Goal: Task Accomplishment & Management: Use online tool/utility

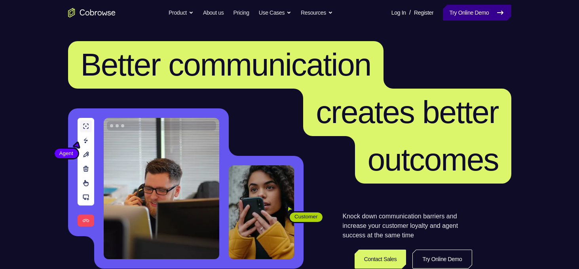
click at [468, 13] on link "Try Online Demo" at bounding box center [477, 13] width 68 height 16
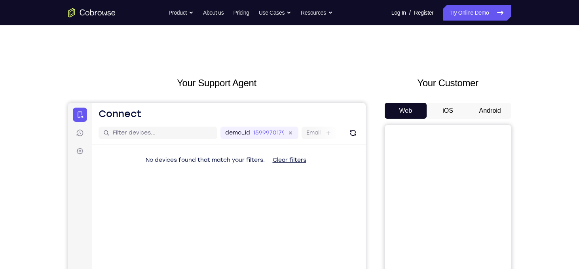
click at [489, 110] on button "Android" at bounding box center [490, 111] width 42 height 16
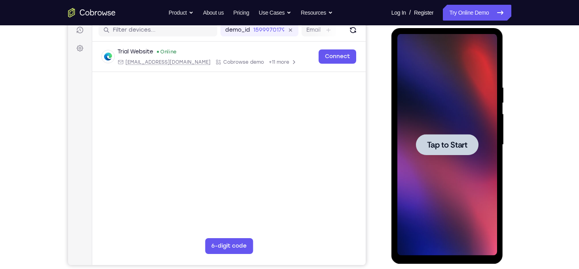
scroll to position [103, 0]
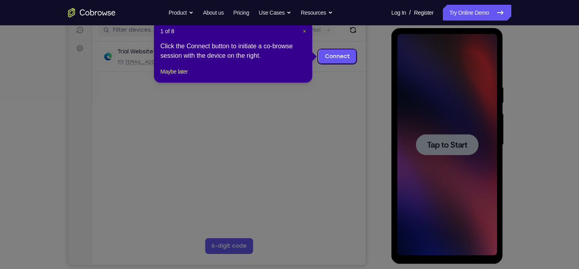
click at [306, 32] on span "×" at bounding box center [304, 31] width 3 height 6
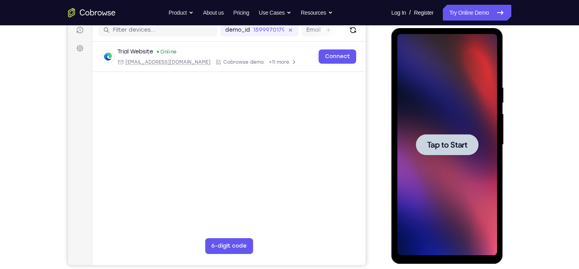
click at [482, 118] on div at bounding box center [447, 145] width 100 height 222
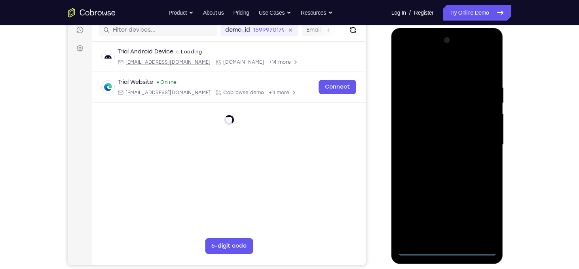
click at [448, 255] on div at bounding box center [447, 145] width 100 height 222
click at [481, 217] on div at bounding box center [447, 145] width 100 height 222
click at [428, 68] on div at bounding box center [447, 145] width 100 height 222
click at [485, 144] on div at bounding box center [447, 145] width 100 height 222
click at [439, 160] on div at bounding box center [447, 145] width 100 height 222
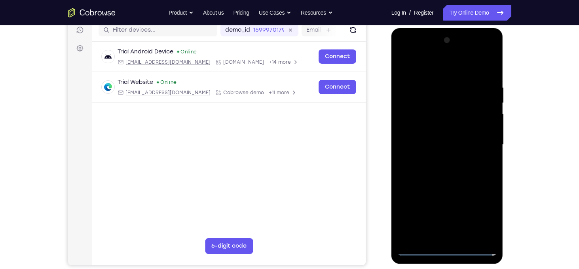
click at [439, 140] on div at bounding box center [447, 145] width 100 height 222
click at [440, 129] on div at bounding box center [447, 145] width 100 height 222
click at [443, 147] on div at bounding box center [447, 145] width 100 height 222
click at [490, 78] on div at bounding box center [447, 145] width 100 height 222
drag, startPoint x: 411, startPoint y: 67, endPoint x: 531, endPoint y: 68, distance: 120.4
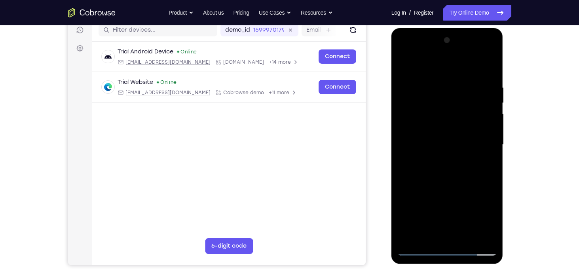
click at [504, 68] on html "Online web based iOS Simulators and Android Emulators. Run iPhone, iPad, Mobile…" at bounding box center [448, 147] width 113 height 238
click at [492, 228] on div at bounding box center [447, 145] width 100 height 222
click at [436, 87] on div at bounding box center [447, 145] width 100 height 222
click at [491, 127] on div at bounding box center [447, 145] width 100 height 222
click at [481, 237] on div at bounding box center [447, 145] width 100 height 222
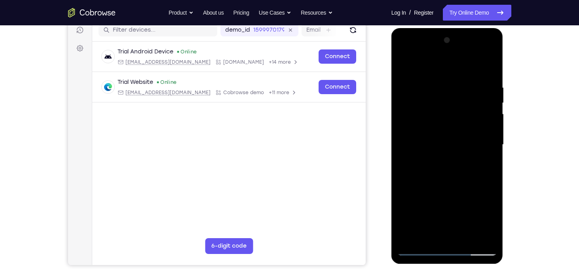
click at [488, 177] on div at bounding box center [447, 145] width 100 height 222
click at [491, 133] on div at bounding box center [447, 145] width 100 height 222
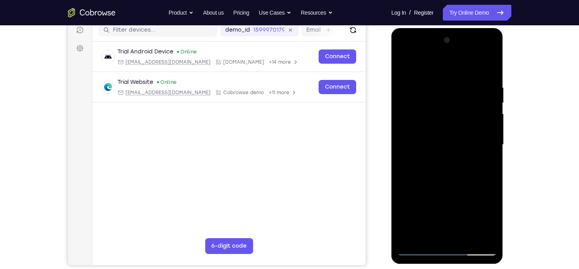
click at [491, 133] on div at bounding box center [447, 145] width 100 height 222
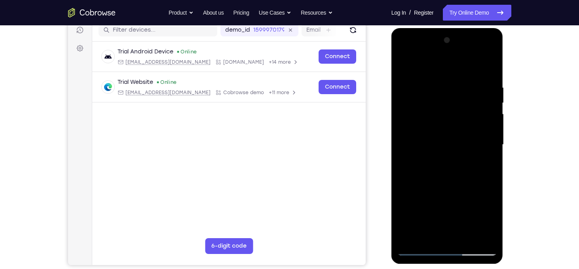
click at [489, 69] on div at bounding box center [447, 145] width 100 height 222
click at [459, 83] on div at bounding box center [447, 145] width 100 height 222
click at [492, 133] on div at bounding box center [447, 145] width 100 height 222
click at [478, 236] on div at bounding box center [447, 145] width 100 height 222
click at [491, 139] on div at bounding box center [447, 145] width 100 height 222
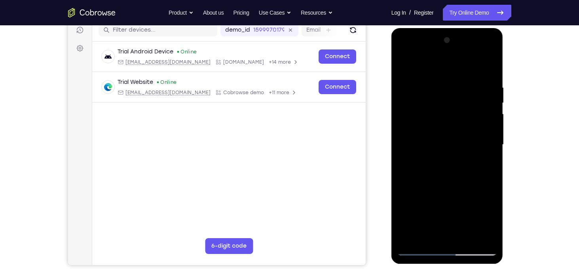
click at [489, 140] on div at bounding box center [447, 145] width 100 height 222
click at [480, 238] on div at bounding box center [447, 145] width 100 height 222
click at [482, 163] on div at bounding box center [447, 145] width 100 height 222
click at [435, 86] on div at bounding box center [447, 145] width 100 height 222
click at [490, 121] on div at bounding box center [447, 145] width 100 height 222
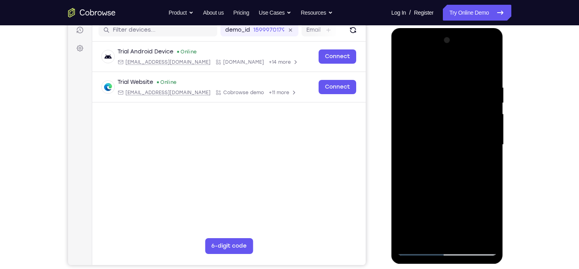
click at [490, 121] on div at bounding box center [447, 145] width 100 height 222
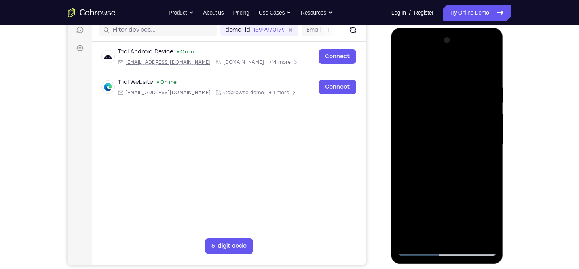
click at [490, 121] on div at bounding box center [447, 145] width 100 height 222
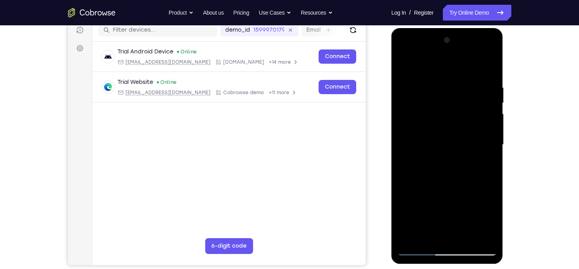
click at [490, 121] on div at bounding box center [447, 145] width 100 height 222
click at [403, 144] on div at bounding box center [447, 145] width 100 height 222
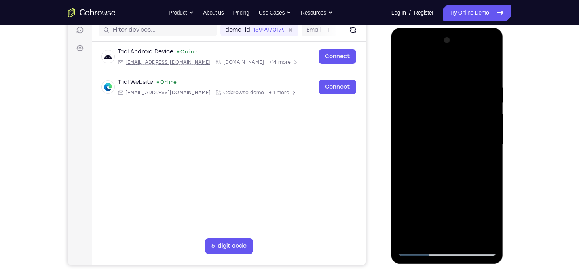
click at [434, 234] on div at bounding box center [447, 145] width 100 height 222
click at [450, 177] on div at bounding box center [447, 145] width 100 height 222
click at [448, 153] on div at bounding box center [447, 145] width 100 height 222
click at [464, 235] on div at bounding box center [447, 145] width 100 height 222
click at [488, 236] on div at bounding box center [447, 145] width 100 height 222
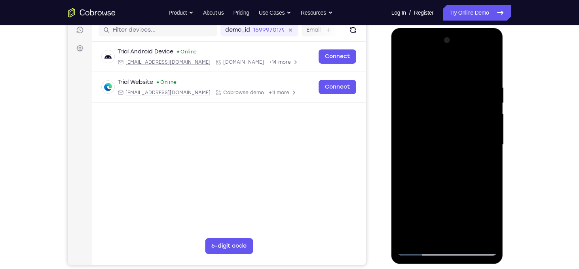
click at [488, 69] on div at bounding box center [447, 145] width 100 height 222
click at [435, 85] on div at bounding box center [447, 145] width 100 height 222
click at [492, 133] on div at bounding box center [447, 145] width 100 height 222
click at [491, 133] on div at bounding box center [447, 145] width 100 height 222
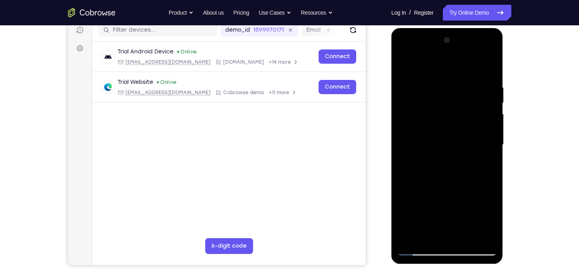
click at [405, 144] on div at bounding box center [447, 145] width 100 height 222
click at [492, 136] on div at bounding box center [447, 145] width 100 height 222
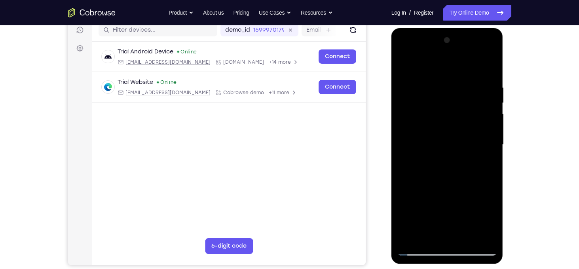
click at [492, 136] on div at bounding box center [447, 145] width 100 height 222
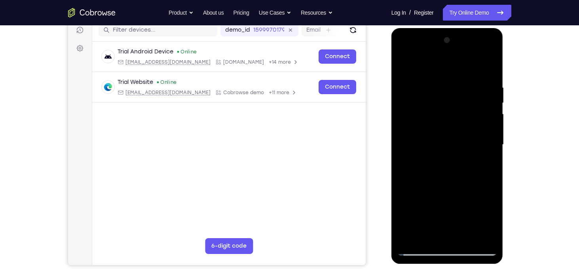
click at [492, 136] on div at bounding box center [447, 145] width 100 height 222
click at [469, 240] on div at bounding box center [447, 145] width 100 height 222
click at [445, 189] on div at bounding box center [447, 145] width 100 height 222
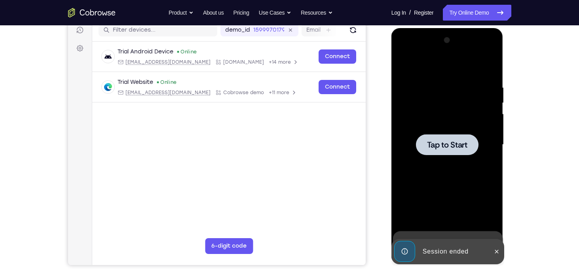
click at [440, 93] on div at bounding box center [447, 145] width 100 height 222
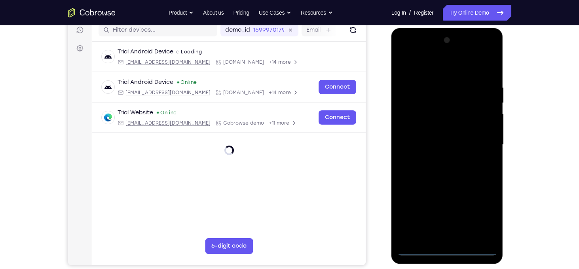
click at [445, 250] on div at bounding box center [447, 145] width 100 height 222
click at [483, 217] on div at bounding box center [447, 145] width 100 height 222
click at [426, 66] on div at bounding box center [447, 145] width 100 height 222
click at [476, 144] on div at bounding box center [447, 145] width 100 height 222
click at [439, 216] on div at bounding box center [447, 145] width 100 height 222
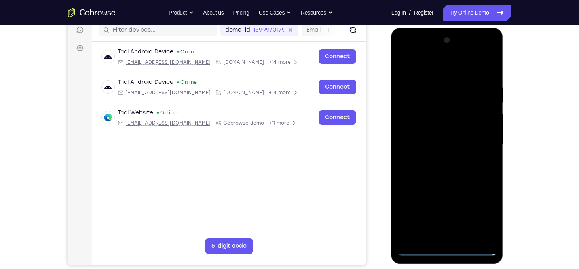
click at [439, 160] on div at bounding box center [447, 145] width 100 height 222
click at [427, 137] on div at bounding box center [447, 145] width 100 height 222
click at [427, 131] on div at bounding box center [447, 145] width 100 height 222
click at [438, 148] on div at bounding box center [447, 145] width 100 height 222
click at [491, 79] on div at bounding box center [447, 145] width 100 height 222
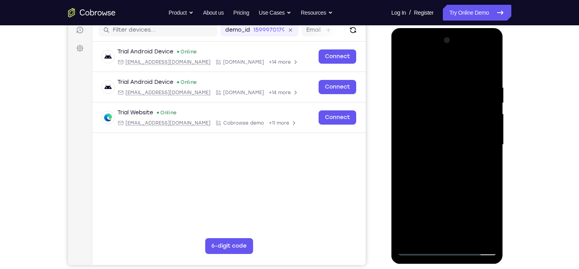
click at [494, 229] on div at bounding box center [447, 145] width 100 height 222
drag, startPoint x: 411, startPoint y: 65, endPoint x: 494, endPoint y: 65, distance: 83.5
click at [494, 65] on div at bounding box center [447, 145] width 100 height 222
click at [467, 239] on div at bounding box center [447, 145] width 100 height 222
click at [443, 188] on div at bounding box center [447, 145] width 100 height 222
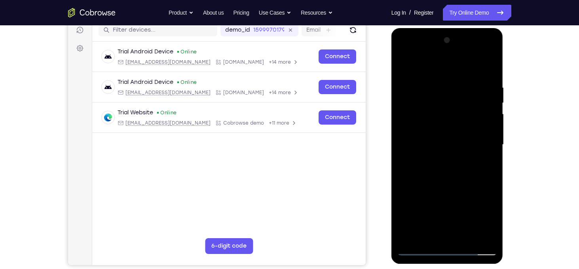
click at [430, 124] on div at bounding box center [447, 145] width 100 height 222
click at [439, 236] on div at bounding box center [447, 145] width 100 height 222
click at [431, 139] on div at bounding box center [447, 145] width 100 height 222
click at [444, 209] on div at bounding box center [447, 145] width 100 height 222
click at [429, 196] on div at bounding box center [447, 145] width 100 height 222
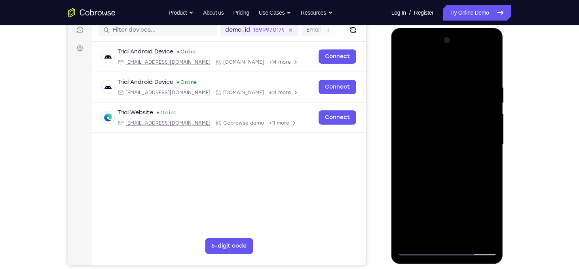
click at [447, 237] on div at bounding box center [447, 145] width 100 height 222
click at [489, 222] on div at bounding box center [447, 145] width 100 height 222
click at [473, 171] on div at bounding box center [447, 145] width 100 height 222
click at [473, 179] on div at bounding box center [447, 145] width 100 height 222
click at [456, 234] on div at bounding box center [447, 145] width 100 height 222
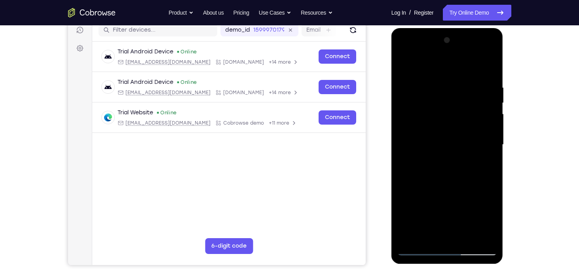
click at [475, 179] on div at bounding box center [447, 145] width 100 height 222
click at [450, 180] on div at bounding box center [447, 145] width 100 height 222
click at [423, 179] on div at bounding box center [447, 145] width 100 height 222
click at [425, 182] on div at bounding box center [447, 145] width 100 height 222
click at [449, 180] on div at bounding box center [447, 145] width 100 height 222
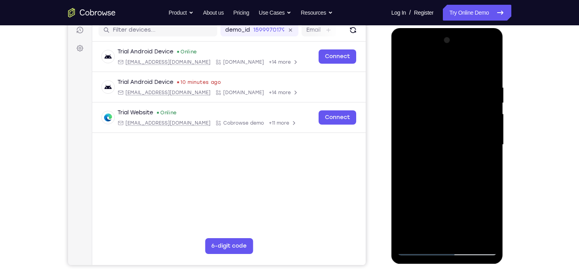
click at [484, 164] on div at bounding box center [447, 145] width 100 height 222
click at [404, 67] on div at bounding box center [447, 145] width 100 height 222
click at [468, 239] on div at bounding box center [447, 145] width 100 height 222
click at [434, 120] on div at bounding box center [447, 145] width 100 height 222
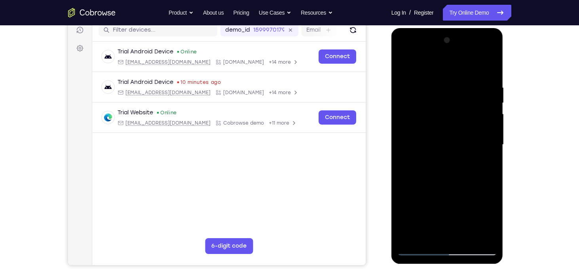
drag, startPoint x: 438, startPoint y: 118, endPoint x: 441, endPoint y: 192, distance: 73.3
click at [441, 192] on div at bounding box center [447, 145] width 100 height 222
drag, startPoint x: 438, startPoint y: 118, endPoint x: 430, endPoint y: 196, distance: 78.0
click at [430, 196] on div at bounding box center [447, 145] width 100 height 222
drag, startPoint x: 431, startPoint y: 109, endPoint x: 428, endPoint y: 55, distance: 53.9
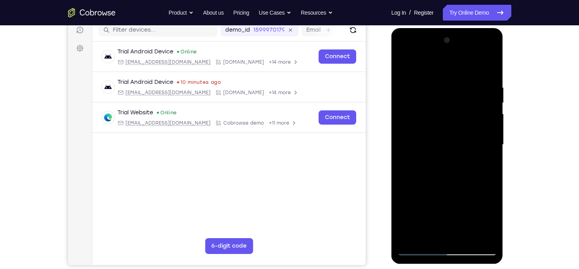
click at [428, 55] on div at bounding box center [447, 145] width 100 height 222
drag, startPoint x: 421, startPoint y: 200, endPoint x: 426, endPoint y: 61, distance: 139.8
click at [426, 61] on div at bounding box center [447, 145] width 100 height 222
click at [445, 178] on div at bounding box center [447, 145] width 100 height 222
click at [403, 69] on div at bounding box center [447, 145] width 100 height 222
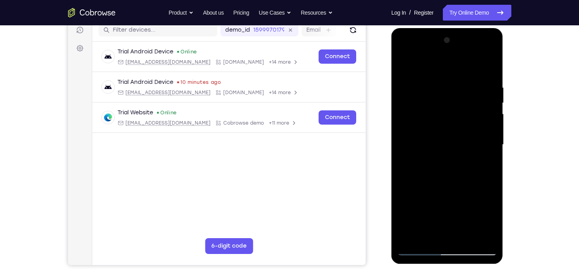
click at [403, 69] on div at bounding box center [447, 145] width 100 height 222
click at [492, 148] on div at bounding box center [447, 145] width 100 height 222
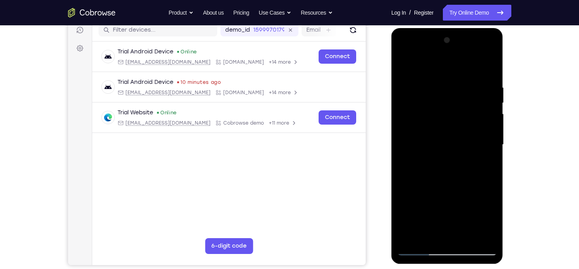
click at [492, 148] on div at bounding box center [447, 145] width 100 height 222
click at [492, 147] on div at bounding box center [447, 145] width 100 height 222
click at [492, 123] on div at bounding box center [447, 145] width 100 height 222
click at [403, 122] on div at bounding box center [447, 145] width 100 height 222
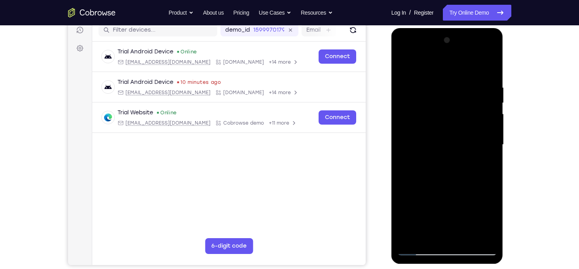
click at [492, 123] on div at bounding box center [447, 145] width 100 height 222
click at [492, 131] on div at bounding box center [447, 145] width 100 height 222
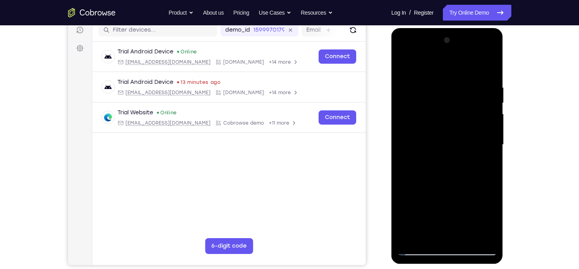
click at [492, 131] on div at bounding box center [447, 145] width 100 height 222
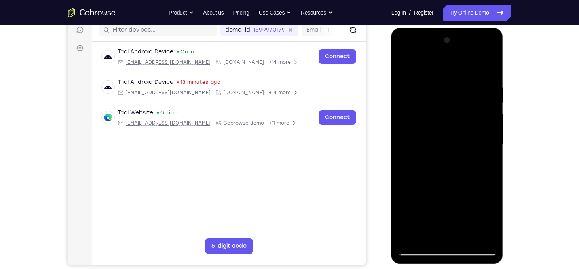
click at [492, 131] on div at bounding box center [447, 145] width 100 height 222
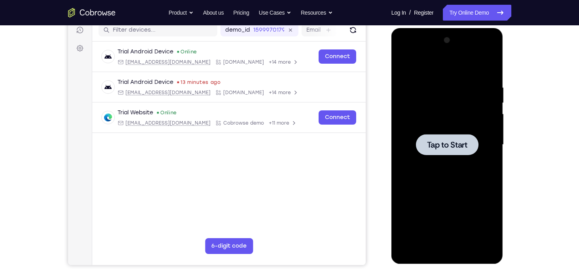
click at [468, 87] on div at bounding box center [447, 145] width 100 height 222
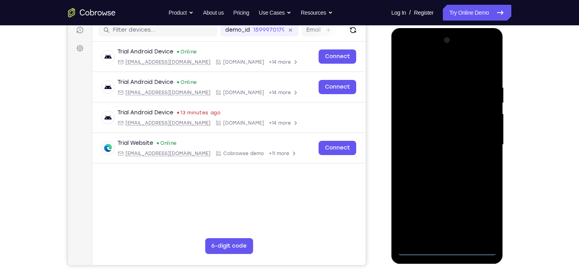
click at [449, 248] on div at bounding box center [447, 145] width 100 height 222
click at [483, 217] on div at bounding box center [447, 145] width 100 height 222
click at [424, 70] on div at bounding box center [447, 145] width 100 height 222
click at [482, 140] on div at bounding box center [447, 145] width 100 height 222
click at [435, 160] on div at bounding box center [447, 145] width 100 height 222
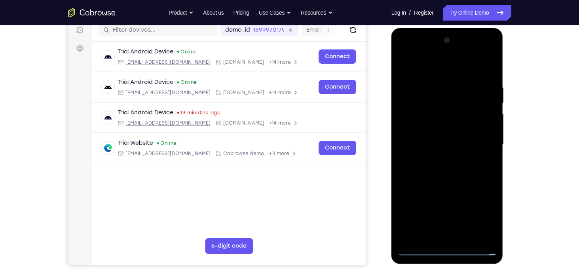
click at [433, 130] on div at bounding box center [447, 145] width 100 height 222
click at [431, 138] on div at bounding box center [447, 145] width 100 height 222
click at [447, 129] on div at bounding box center [447, 145] width 100 height 222
click at [494, 229] on div at bounding box center [447, 145] width 100 height 222
click at [463, 236] on div at bounding box center [447, 145] width 100 height 222
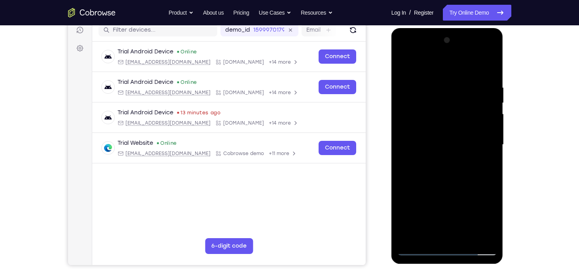
click at [445, 186] on div at bounding box center [447, 145] width 100 height 222
click at [426, 122] on div at bounding box center [447, 145] width 100 height 222
click at [402, 67] on div at bounding box center [447, 145] width 100 height 222
click at [492, 141] on div at bounding box center [447, 145] width 100 height 222
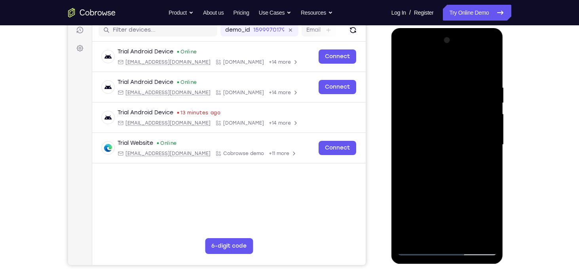
click at [492, 141] on div at bounding box center [447, 145] width 100 height 222
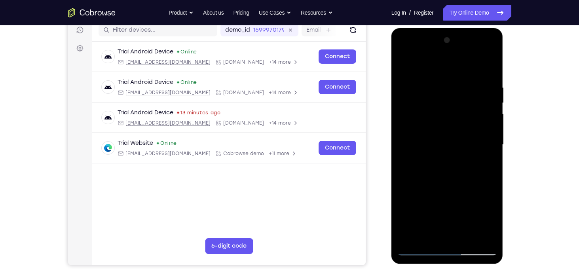
click at [492, 141] on div at bounding box center [447, 145] width 100 height 222
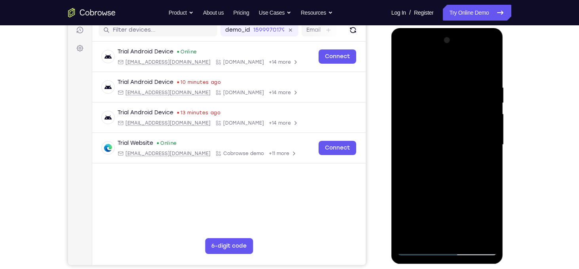
click at [492, 141] on div at bounding box center [447, 145] width 100 height 222
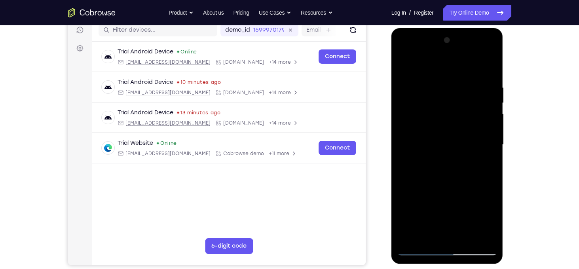
click at [492, 141] on div at bounding box center [447, 145] width 100 height 222
click at [492, 127] on div at bounding box center [447, 145] width 100 height 222
click at [492, 136] on div at bounding box center [447, 145] width 100 height 222
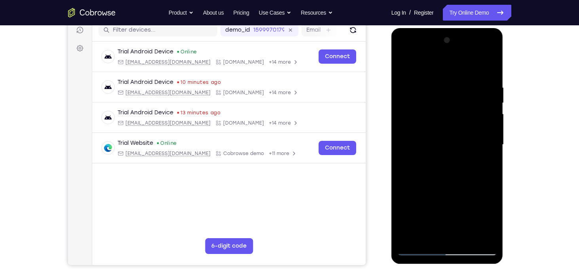
click at [492, 136] on div at bounding box center [447, 145] width 100 height 222
click at [492, 146] on div at bounding box center [447, 145] width 100 height 222
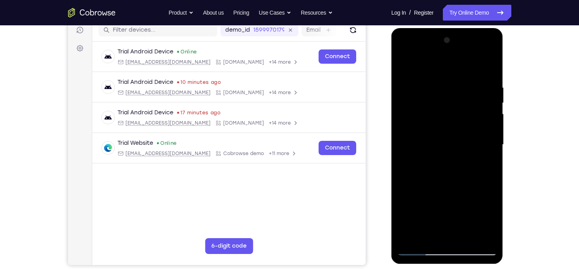
click at [491, 147] on div at bounding box center [447, 145] width 100 height 222
click at [491, 146] on div at bounding box center [447, 145] width 100 height 222
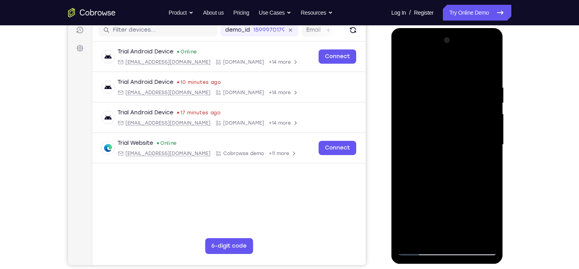
click at [491, 146] on div at bounding box center [447, 145] width 100 height 222
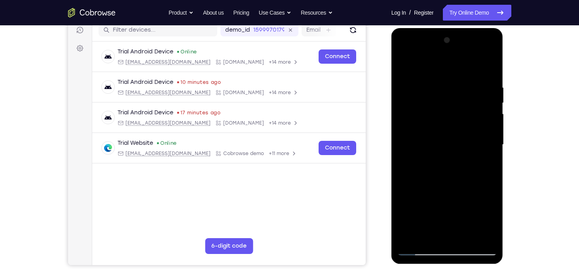
click at [464, 238] on div at bounding box center [447, 145] width 100 height 222
click at [425, 124] on div at bounding box center [447, 145] width 100 height 222
click at [404, 192] on div at bounding box center [447, 145] width 100 height 222
click at [445, 148] on div at bounding box center [447, 145] width 100 height 222
click at [426, 133] on div at bounding box center [447, 145] width 100 height 222
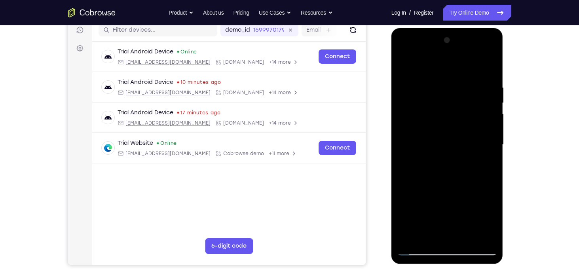
drag, startPoint x: 447, startPoint y: 110, endPoint x: 441, endPoint y: 150, distance: 40.1
click at [441, 150] on div at bounding box center [447, 145] width 100 height 222
click at [442, 94] on div at bounding box center [447, 145] width 100 height 222
click at [433, 102] on div at bounding box center [447, 145] width 100 height 222
click at [416, 189] on div at bounding box center [447, 145] width 100 height 222
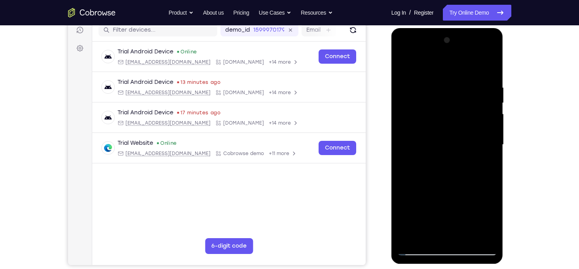
drag, startPoint x: 434, startPoint y: 189, endPoint x: 431, endPoint y: 198, distance: 10.0
click at [431, 198] on div at bounding box center [447, 145] width 100 height 222
click at [405, 67] on div at bounding box center [447, 145] width 100 height 222
click at [482, 171] on div at bounding box center [447, 145] width 100 height 222
drag, startPoint x: 428, startPoint y: 154, endPoint x: 428, endPoint y: 165, distance: 11.5
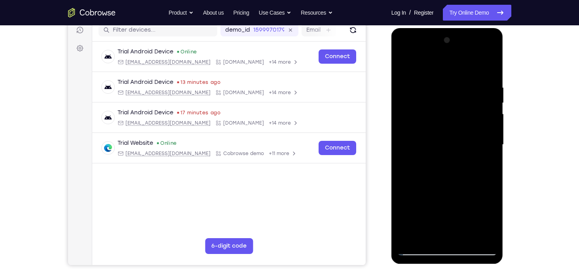
click at [428, 165] on div at bounding box center [447, 145] width 100 height 222
click at [404, 65] on div at bounding box center [447, 145] width 100 height 222
click at [441, 91] on div at bounding box center [447, 145] width 100 height 222
click at [415, 238] on div at bounding box center [447, 145] width 100 height 222
click at [403, 65] on div at bounding box center [447, 145] width 100 height 222
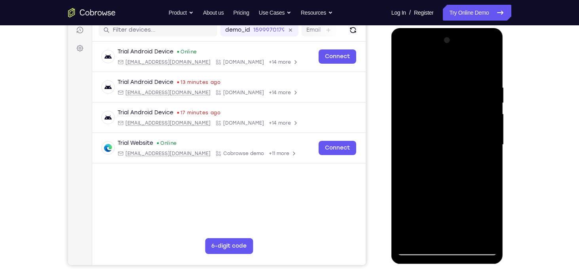
click at [404, 28] on div at bounding box center [448, 28] width 112 height 0
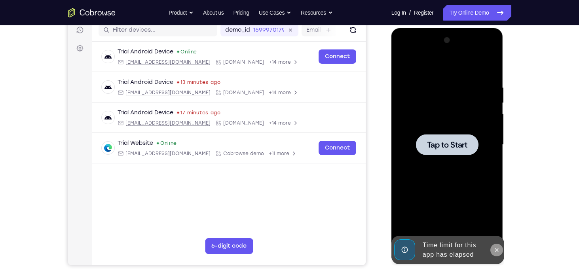
click at [496, 255] on button at bounding box center [497, 250] width 13 height 13
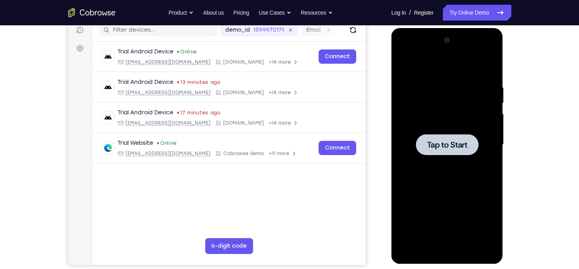
click at [438, 128] on div at bounding box center [447, 145] width 100 height 222
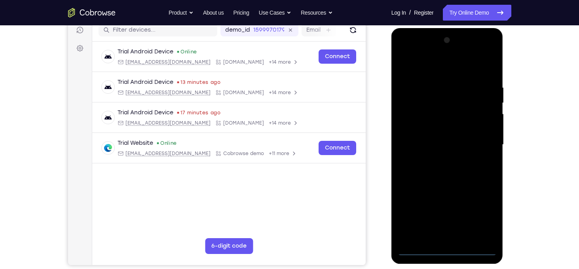
click at [445, 244] on div at bounding box center [447, 145] width 100 height 222
click at [448, 251] on div at bounding box center [447, 145] width 100 height 222
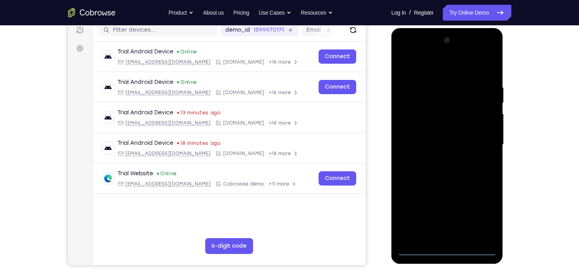
click at [482, 217] on div at bounding box center [447, 145] width 100 height 222
click at [424, 65] on div at bounding box center [447, 145] width 100 height 222
click at [482, 140] on div at bounding box center [447, 145] width 100 height 222
click at [438, 158] on div at bounding box center [447, 145] width 100 height 222
click at [428, 139] on div at bounding box center [447, 145] width 100 height 222
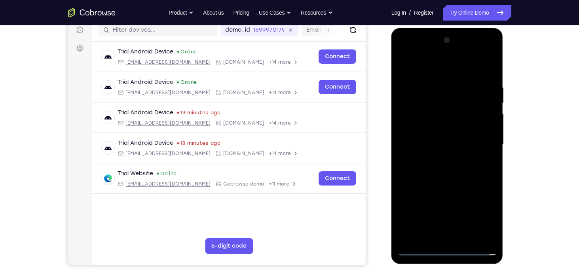
click at [428, 134] on div at bounding box center [447, 145] width 100 height 222
click at [441, 145] on div at bounding box center [447, 145] width 100 height 222
click at [489, 79] on div at bounding box center [447, 145] width 100 height 222
drag, startPoint x: 416, startPoint y: 71, endPoint x: 490, endPoint y: 70, distance: 73.6
click at [490, 70] on div at bounding box center [447, 145] width 100 height 222
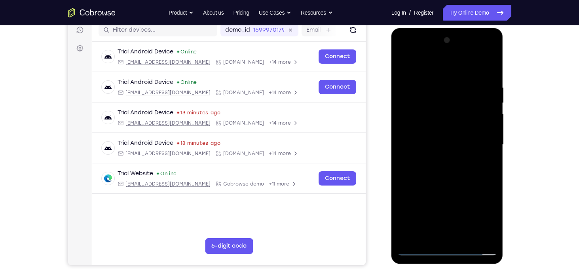
click at [495, 229] on div at bounding box center [447, 145] width 100 height 222
click at [437, 79] on div at bounding box center [447, 145] width 100 height 222
click at [489, 90] on div at bounding box center [447, 145] width 100 height 222
click at [467, 238] on div at bounding box center [447, 145] width 100 height 222
click at [442, 188] on div at bounding box center [447, 145] width 100 height 222
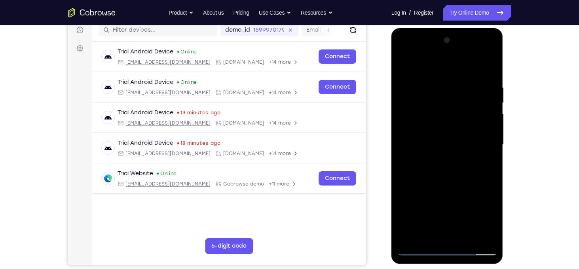
click at [428, 142] on div at bounding box center [447, 145] width 100 height 222
click at [488, 220] on div at bounding box center [447, 145] width 100 height 222
click at [404, 66] on div at bounding box center [447, 145] width 100 height 222
click at [436, 82] on div at bounding box center [447, 145] width 100 height 222
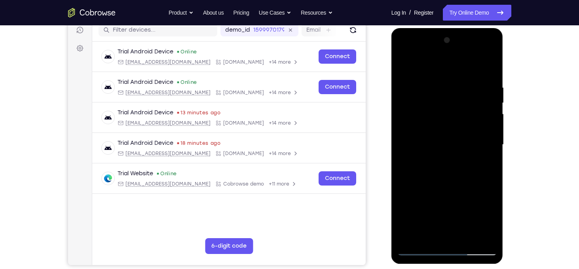
click at [491, 136] on div at bounding box center [447, 145] width 100 height 222
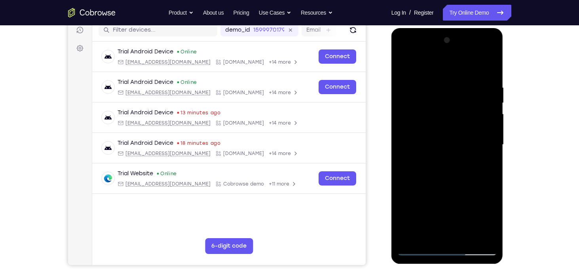
click at [491, 136] on div at bounding box center [447, 145] width 100 height 222
click at [444, 150] on div at bounding box center [447, 145] width 100 height 222
click at [445, 132] on div at bounding box center [447, 145] width 100 height 222
click at [423, 197] on div at bounding box center [447, 145] width 100 height 222
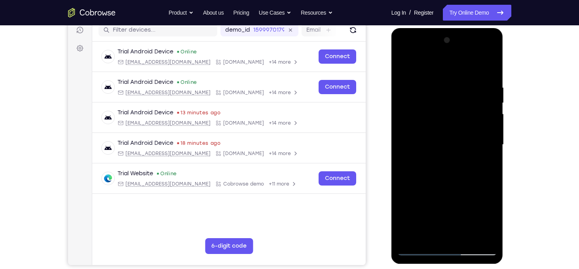
drag, startPoint x: 475, startPoint y: 228, endPoint x: 425, endPoint y: 228, distance: 50.3
click at [425, 228] on div at bounding box center [447, 145] width 100 height 222
drag, startPoint x: 472, startPoint y: 228, endPoint x: 424, endPoint y: 228, distance: 47.5
click at [424, 228] on div at bounding box center [447, 145] width 100 height 222
drag, startPoint x: 489, startPoint y: 231, endPoint x: 420, endPoint y: 233, distance: 68.9
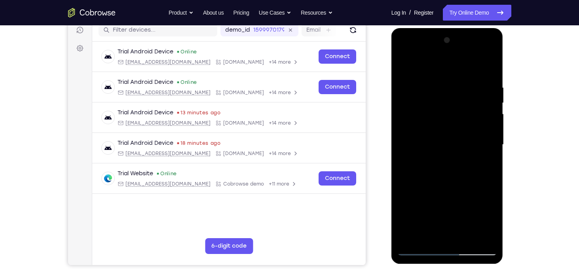
click at [420, 233] on div at bounding box center [447, 145] width 100 height 222
drag, startPoint x: 410, startPoint y: 232, endPoint x: 483, endPoint y: 229, distance: 72.9
click at [483, 229] on div at bounding box center [447, 145] width 100 height 222
drag, startPoint x: 403, startPoint y: 228, endPoint x: 382, endPoint y: 229, distance: 21.0
click at [392, 229] on html "Online web based iOS Simulators and Android Emulators. Run iPhone, iPad, Mobile…" at bounding box center [448, 147] width 113 height 238
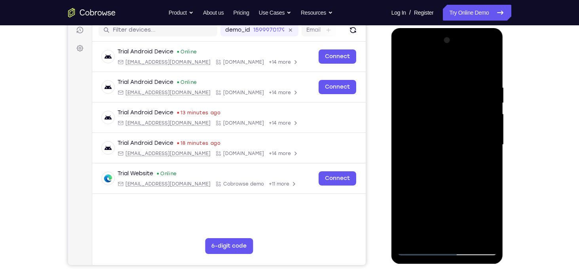
drag, startPoint x: 485, startPoint y: 229, endPoint x: 400, endPoint y: 225, distance: 85.2
click at [400, 225] on div at bounding box center [447, 145] width 100 height 222
click at [480, 226] on div at bounding box center [447, 145] width 100 height 222
click at [439, 147] on div at bounding box center [447, 145] width 100 height 222
click at [409, 67] on div at bounding box center [447, 145] width 100 height 222
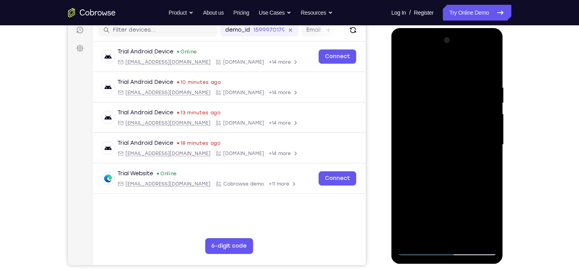
click at [471, 237] on div at bounding box center [447, 145] width 100 height 222
click at [434, 141] on div at bounding box center [447, 145] width 100 height 222
click at [437, 218] on div at bounding box center [447, 145] width 100 height 222
click at [483, 212] on div at bounding box center [447, 145] width 100 height 222
click at [492, 224] on div at bounding box center [447, 145] width 100 height 222
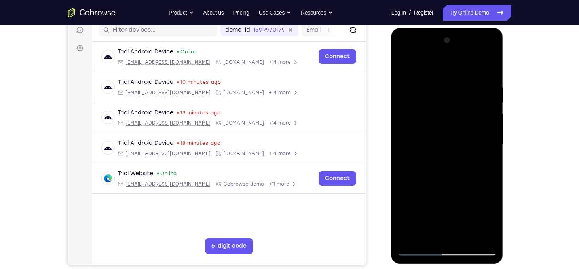
click at [492, 224] on div at bounding box center [447, 145] width 100 height 222
click at [449, 181] on div at bounding box center [447, 145] width 100 height 222
click at [485, 166] on div at bounding box center [447, 145] width 100 height 222
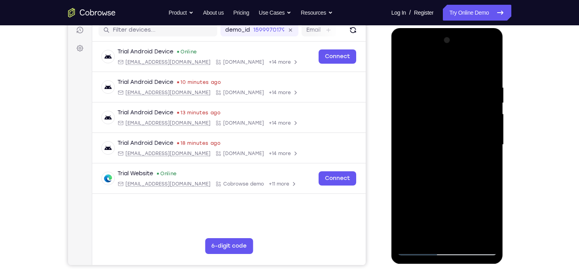
click at [402, 66] on div at bounding box center [447, 145] width 100 height 222
click at [439, 129] on div at bounding box center [447, 145] width 100 height 222
click at [403, 67] on div at bounding box center [447, 145] width 100 height 222
click at [404, 66] on div at bounding box center [447, 145] width 100 height 222
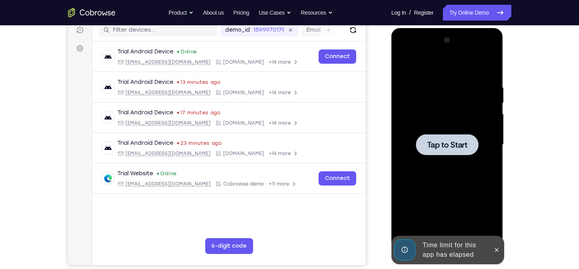
click at [479, 111] on div at bounding box center [447, 145] width 100 height 222
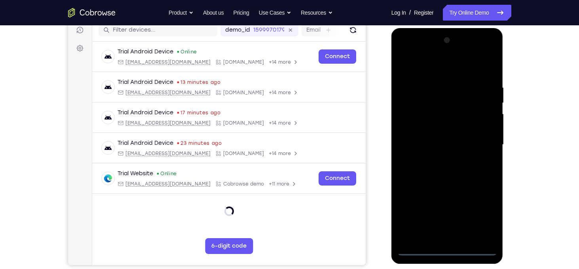
click at [447, 248] on div at bounding box center [447, 145] width 100 height 222
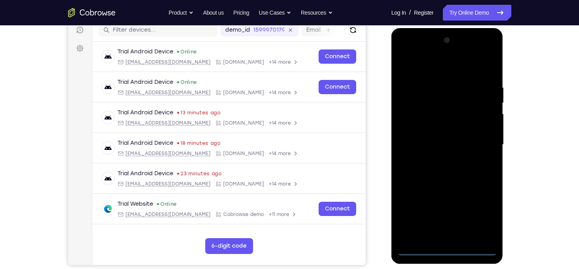
click at [481, 217] on div at bounding box center [447, 145] width 100 height 222
click at [419, 65] on div at bounding box center [447, 145] width 100 height 222
click at [414, 118] on div at bounding box center [447, 145] width 100 height 222
click at [411, 141] on div at bounding box center [447, 145] width 100 height 222
click at [413, 139] on div at bounding box center [447, 145] width 100 height 222
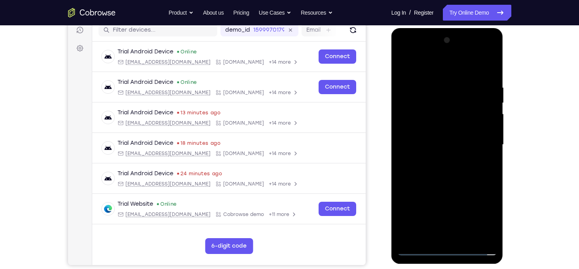
click at [448, 157] on div at bounding box center [447, 145] width 100 height 222
drag, startPoint x: 441, startPoint y: 194, endPoint x: 442, endPoint y: 147, distance: 47.5
click at [442, 147] on div at bounding box center [447, 145] width 100 height 222
drag, startPoint x: 413, startPoint y: 62, endPoint x: 491, endPoint y: 71, distance: 78.5
click at [491, 71] on div at bounding box center [447, 145] width 100 height 222
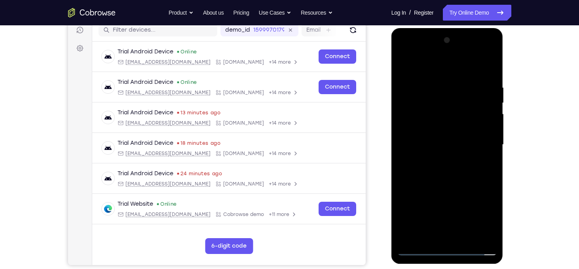
click at [447, 232] on div at bounding box center [447, 145] width 100 height 222
click at [422, 129] on div at bounding box center [447, 145] width 100 height 222
click at [491, 153] on div at bounding box center [447, 145] width 100 height 222
click at [404, 71] on div at bounding box center [447, 145] width 100 height 222
click at [420, 72] on div at bounding box center [447, 145] width 100 height 222
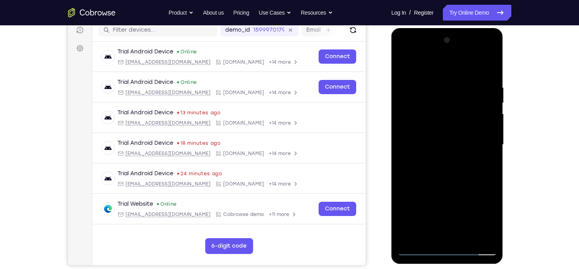
click at [464, 103] on div at bounding box center [447, 145] width 100 height 222
drag, startPoint x: 479, startPoint y: 196, endPoint x: 479, endPoint y: 123, distance: 72.8
click at [479, 123] on div at bounding box center [447, 145] width 100 height 222
drag, startPoint x: 462, startPoint y: 162, endPoint x: 463, endPoint y: 77, distance: 84.3
click at [463, 77] on div at bounding box center [447, 145] width 100 height 222
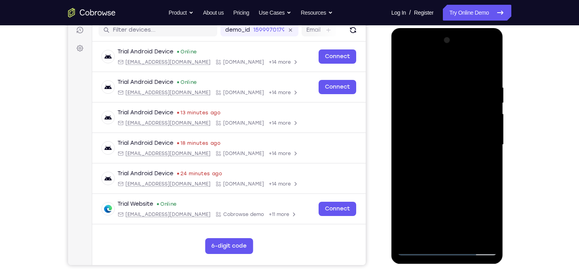
drag, startPoint x: 454, startPoint y: 193, endPoint x: 458, endPoint y: 132, distance: 60.7
click at [458, 132] on div at bounding box center [447, 145] width 100 height 222
click at [490, 68] on div at bounding box center [447, 145] width 100 height 222
click at [489, 67] on div at bounding box center [447, 145] width 100 height 222
click at [480, 197] on div at bounding box center [447, 145] width 100 height 222
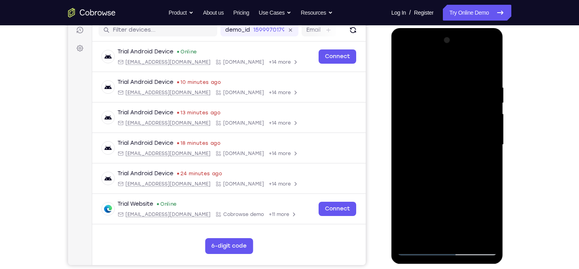
click at [450, 155] on div at bounding box center [447, 145] width 100 height 222
click at [447, 71] on div at bounding box center [447, 145] width 100 height 222
click at [471, 119] on div at bounding box center [447, 145] width 100 height 222
click at [474, 110] on div at bounding box center [447, 145] width 100 height 222
click at [485, 95] on div at bounding box center [447, 145] width 100 height 222
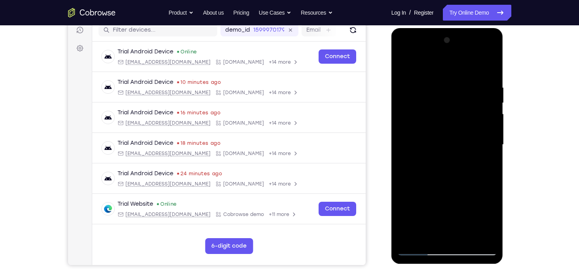
click at [492, 68] on div at bounding box center [447, 145] width 100 height 222
drag, startPoint x: 422, startPoint y: 99, endPoint x: 456, endPoint y: 99, distance: 34.4
click at [456, 99] on div at bounding box center [447, 145] width 100 height 222
click at [492, 68] on div at bounding box center [447, 145] width 100 height 222
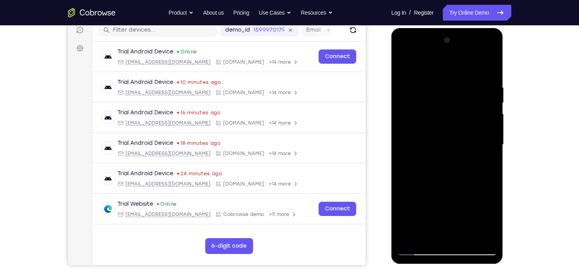
click at [440, 98] on div at bounding box center [447, 145] width 100 height 222
click at [453, 99] on div at bounding box center [447, 145] width 100 height 222
click at [424, 142] on div at bounding box center [447, 145] width 100 height 222
click at [492, 63] on div at bounding box center [447, 145] width 100 height 222
click at [478, 94] on div at bounding box center [447, 145] width 100 height 222
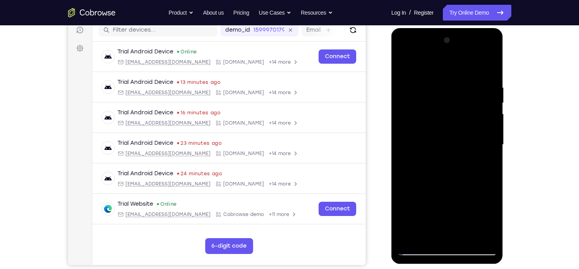
click at [468, 113] on div at bounding box center [447, 145] width 100 height 222
click at [460, 107] on div at bounding box center [447, 145] width 100 height 222
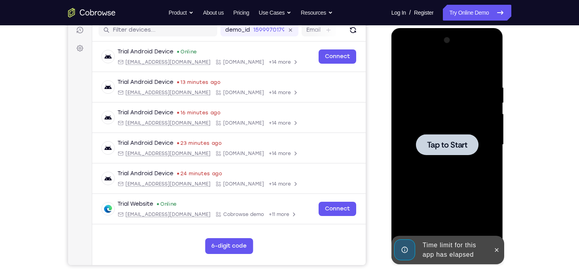
click at [460, 96] on div at bounding box center [447, 145] width 100 height 222
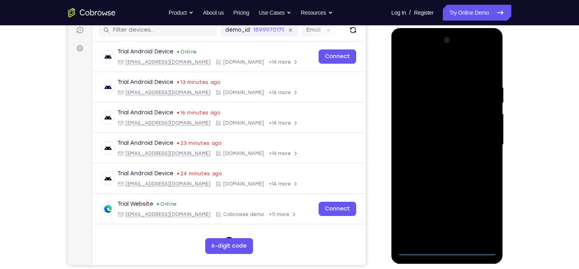
click at [451, 248] on div at bounding box center [447, 145] width 100 height 222
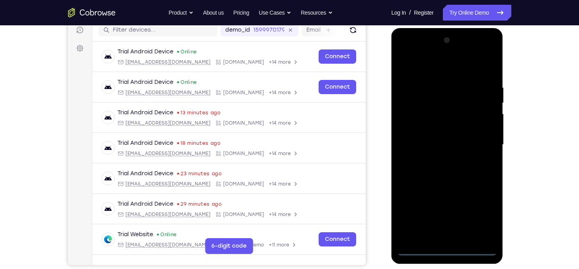
click at [479, 220] on div at bounding box center [447, 145] width 100 height 222
click at [414, 62] on div at bounding box center [447, 145] width 100 height 222
click at [483, 137] on div at bounding box center [447, 145] width 100 height 222
click at [456, 213] on div at bounding box center [447, 145] width 100 height 222
click at [441, 159] on div at bounding box center [447, 145] width 100 height 222
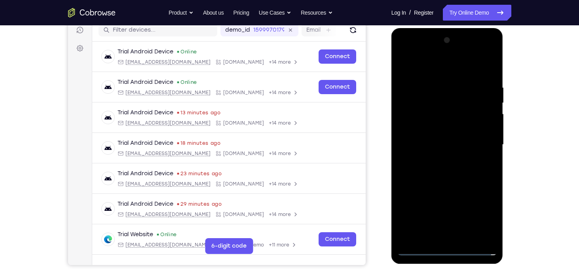
click at [443, 142] on div at bounding box center [447, 145] width 100 height 222
click at [441, 126] on div at bounding box center [447, 145] width 100 height 222
click at [445, 147] on div at bounding box center [447, 145] width 100 height 222
click at [489, 79] on div at bounding box center [447, 145] width 100 height 222
click at [494, 228] on div at bounding box center [447, 145] width 100 height 222
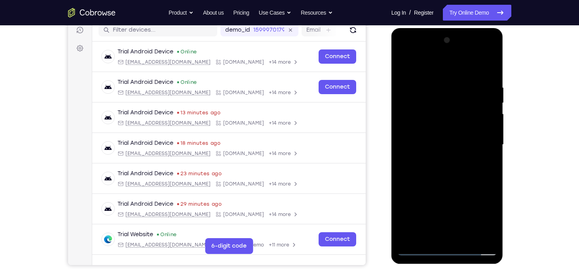
drag, startPoint x: 407, startPoint y: 67, endPoint x: 498, endPoint y: 67, distance: 91.1
click at [498, 67] on div at bounding box center [448, 146] width 112 height 236
click at [437, 78] on div at bounding box center [447, 145] width 100 height 222
click at [492, 125] on div at bounding box center [447, 145] width 100 height 222
click at [466, 239] on div at bounding box center [447, 145] width 100 height 222
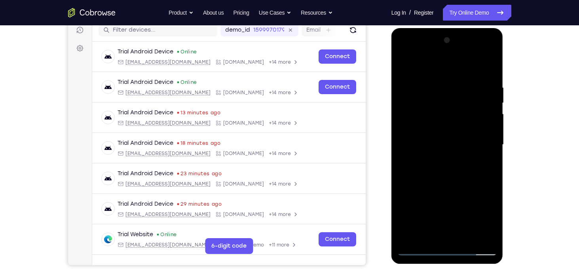
click at [443, 185] on div at bounding box center [447, 145] width 100 height 222
click at [432, 124] on div at bounding box center [447, 145] width 100 height 222
click at [402, 65] on div at bounding box center [447, 145] width 100 height 222
click at [491, 134] on div at bounding box center [447, 145] width 100 height 222
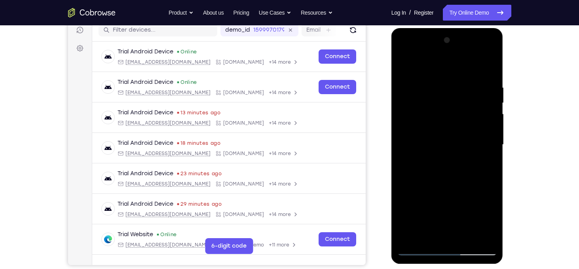
click at [491, 134] on div at bounding box center [447, 145] width 100 height 222
